Goal: Information Seeking & Learning: Learn about a topic

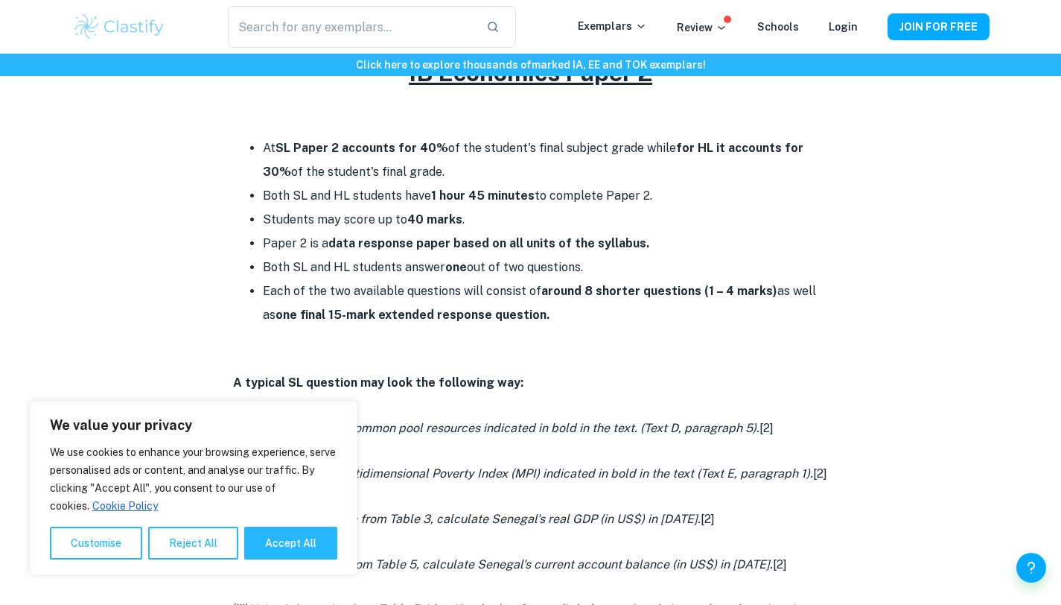
scroll to position [663, 0]
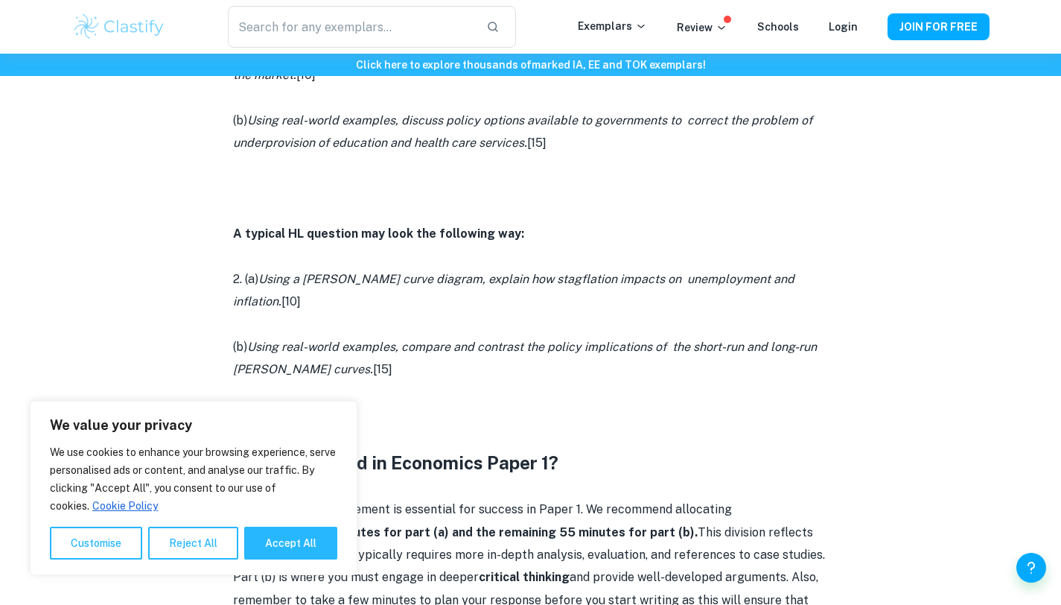
scroll to position [984, 0]
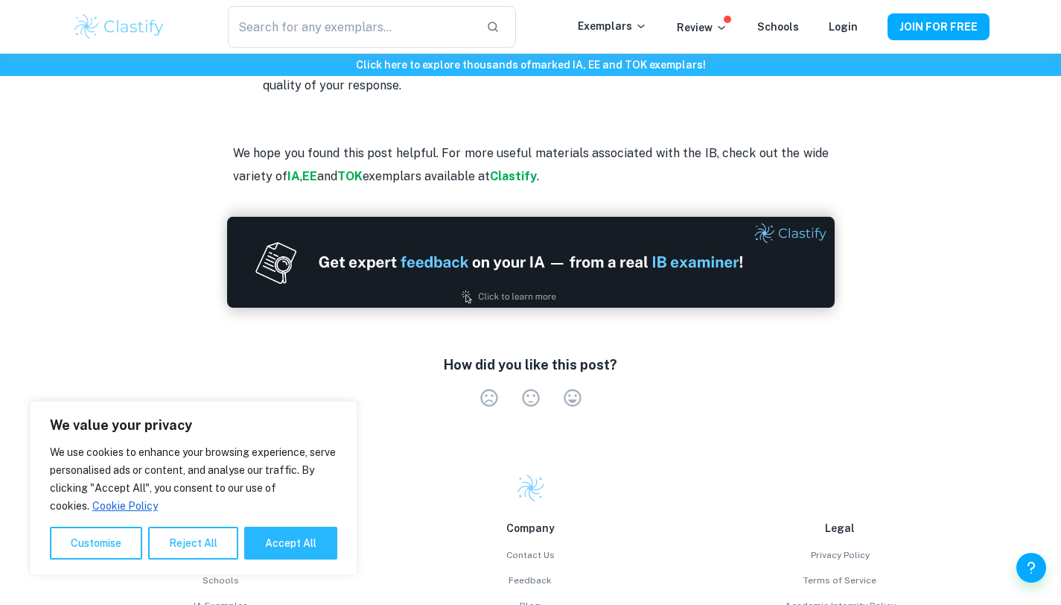
scroll to position [2185, 0]
